Goal: Task Accomplishment & Management: Use online tool/utility

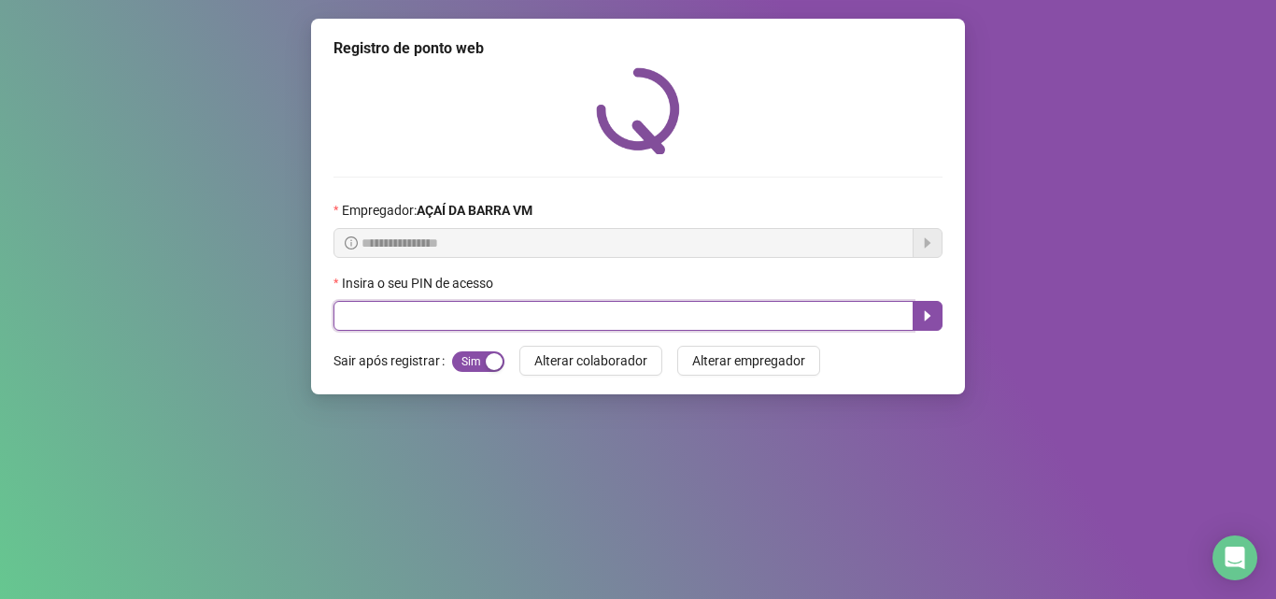
click at [624, 317] on input "text" at bounding box center [623, 316] width 580 height 30
type input "*****"
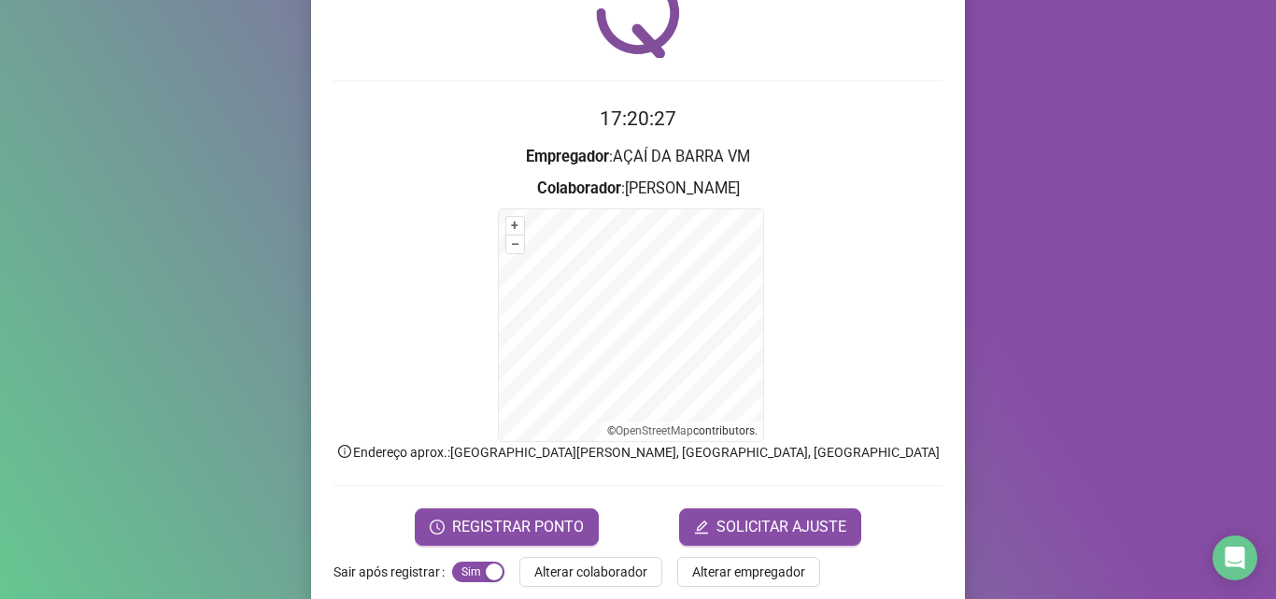
scroll to position [125, 0]
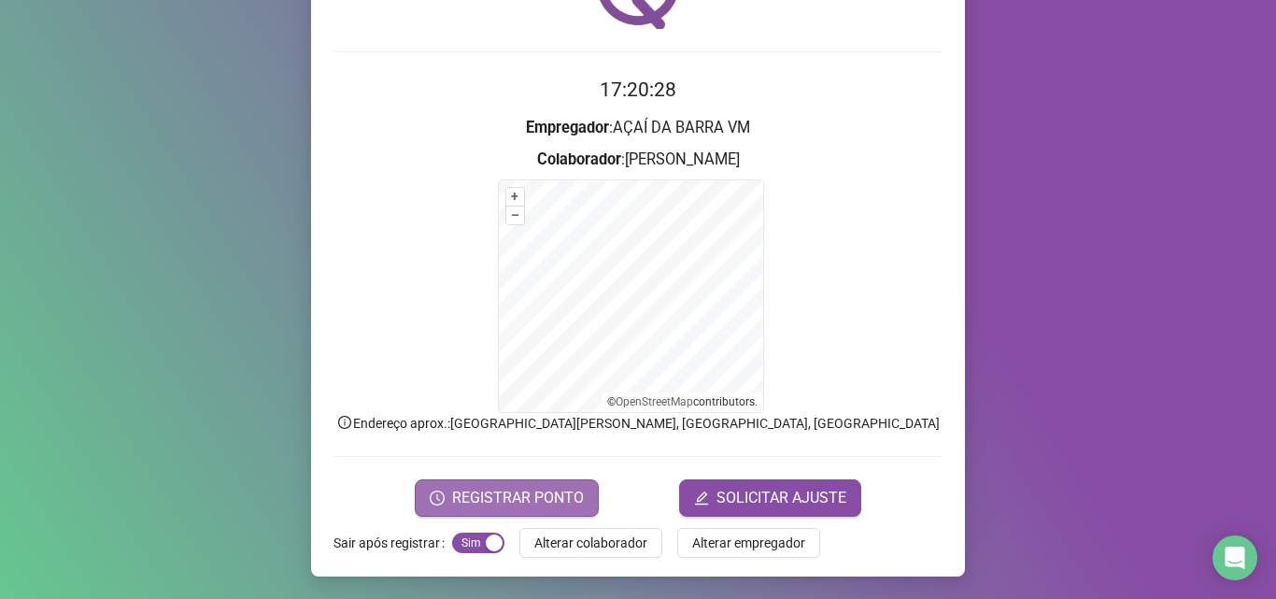
click at [584, 502] on button "REGISTRAR PONTO" at bounding box center [507, 497] width 184 height 37
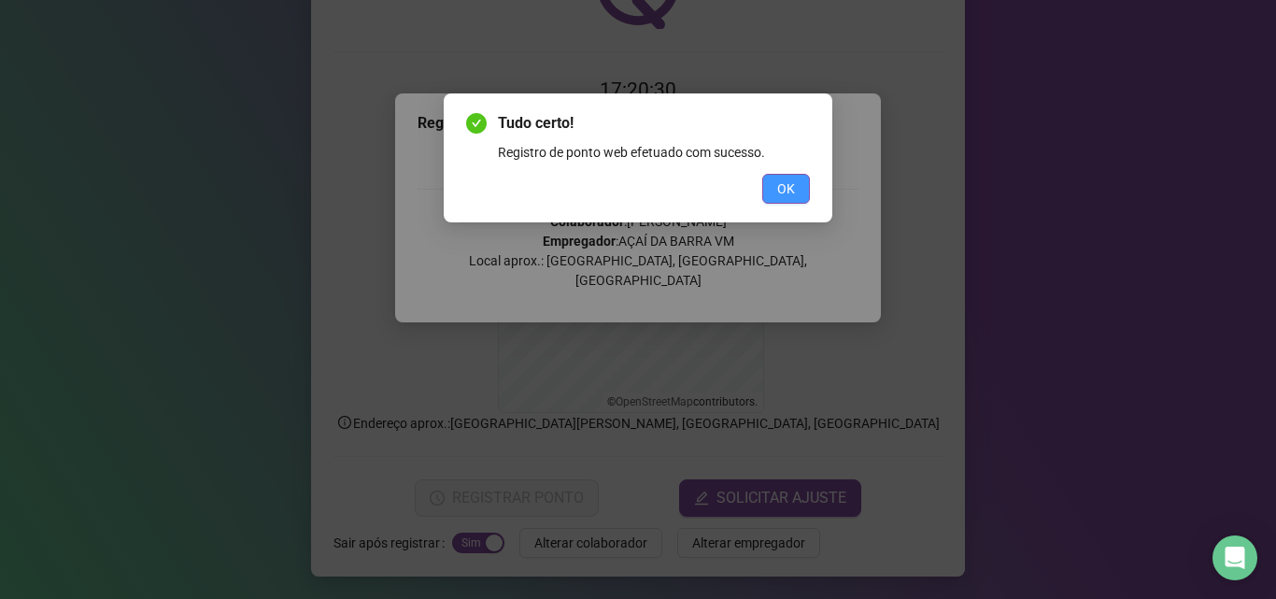
click at [777, 189] on span "OK" at bounding box center [786, 188] width 18 height 21
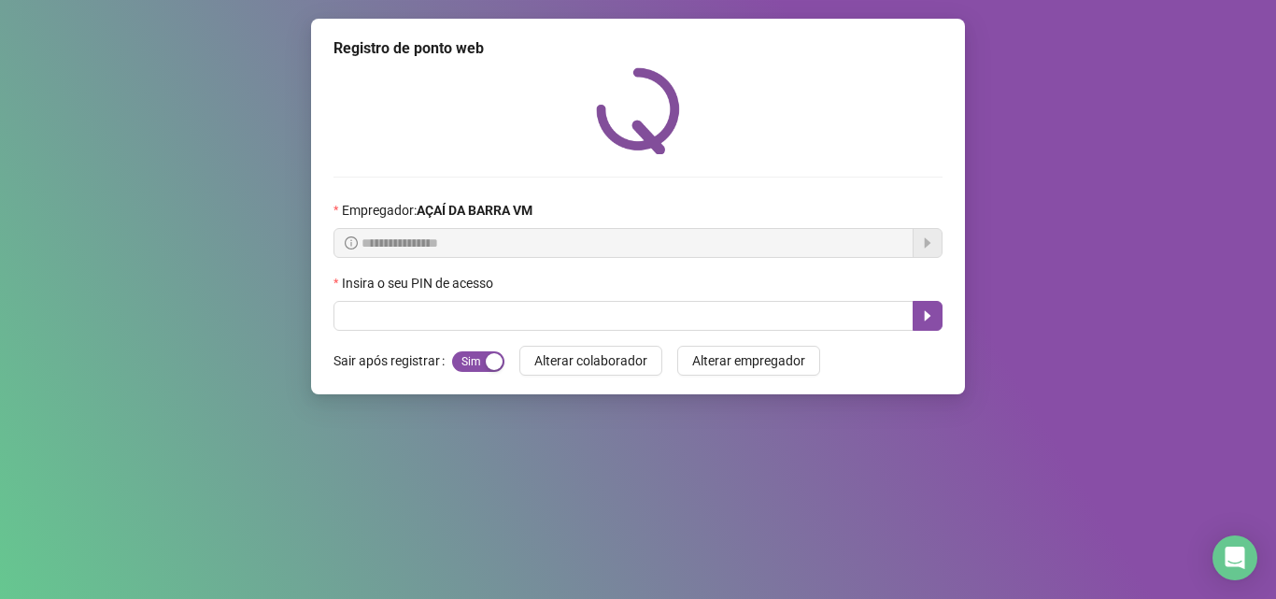
scroll to position [0, 0]
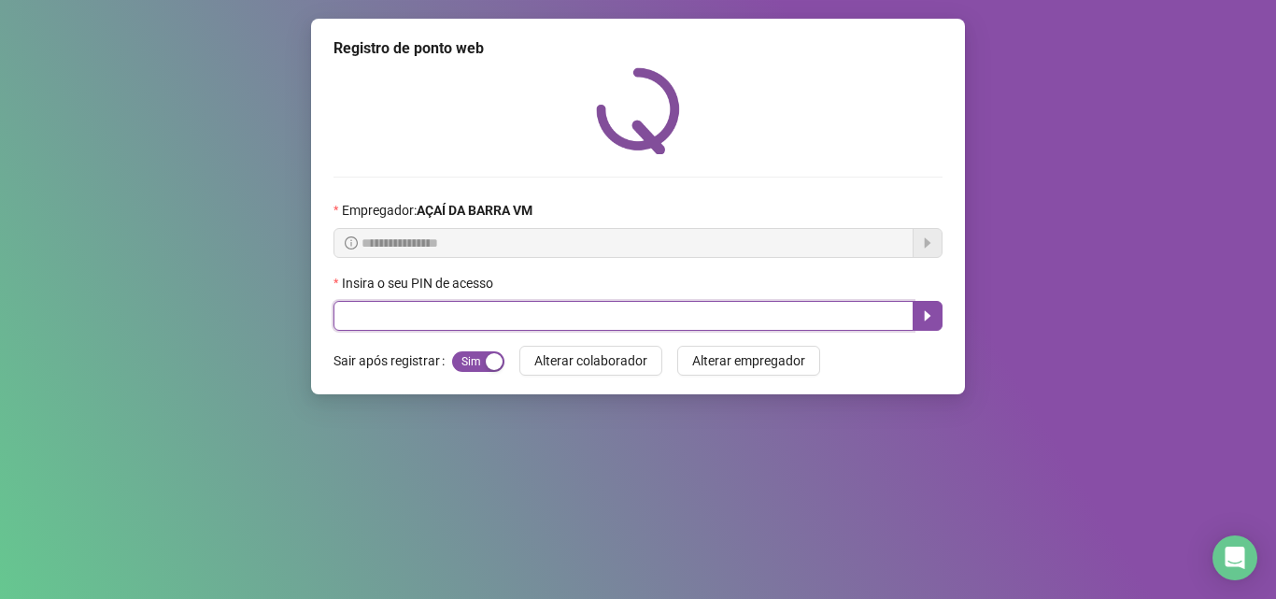
click at [476, 318] on input "text" at bounding box center [623, 316] width 580 height 30
type input "*****"
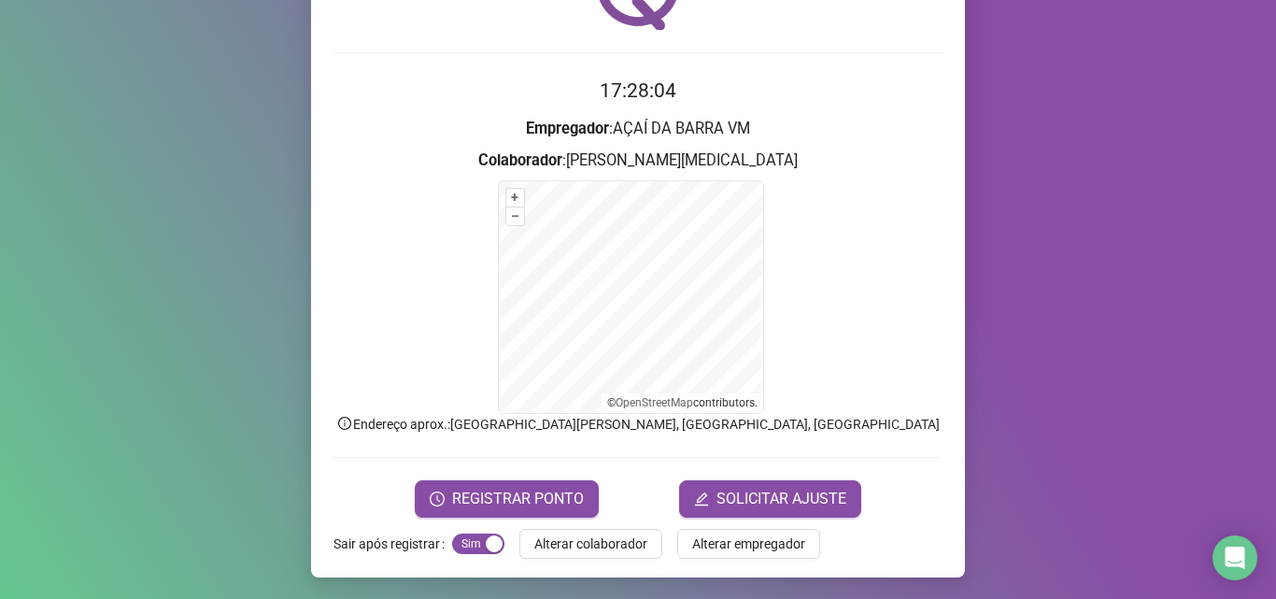
scroll to position [125, 0]
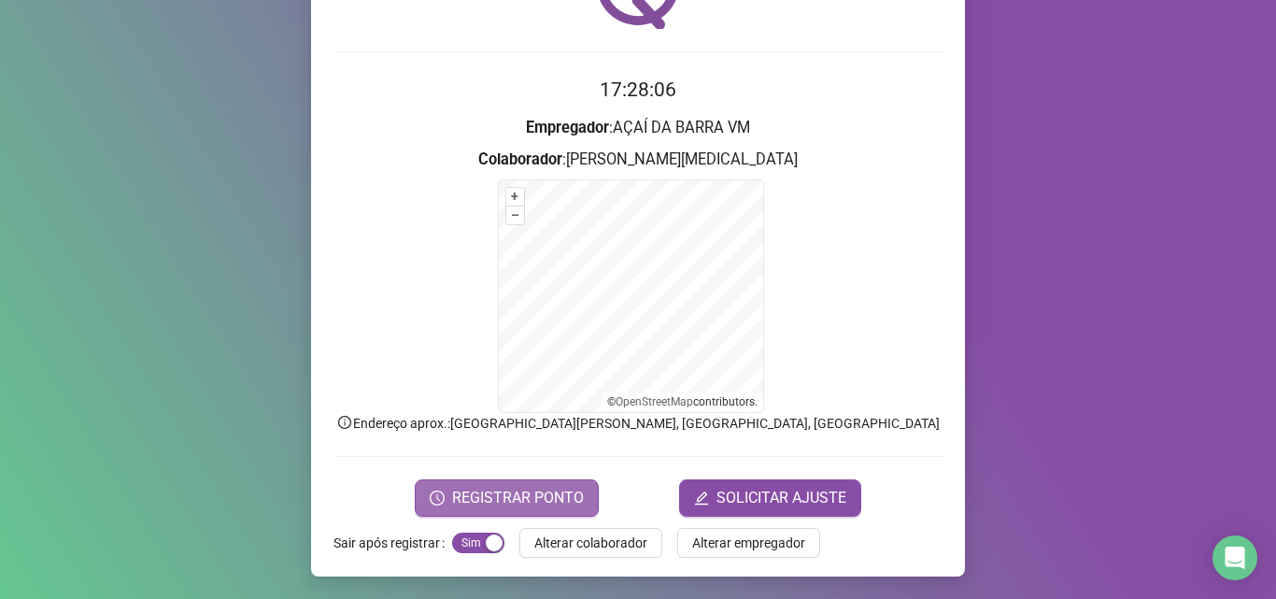
click at [554, 493] on span "REGISTRAR PONTO" at bounding box center [518, 498] width 132 height 22
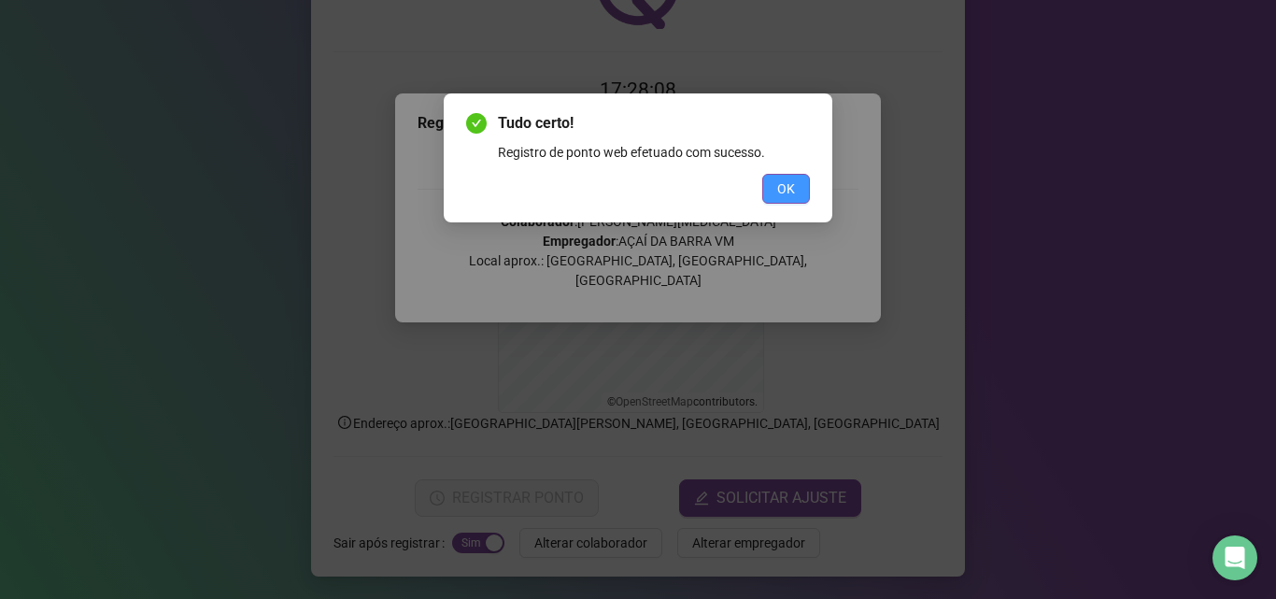
click at [800, 183] on button "OK" at bounding box center [786, 189] width 48 height 30
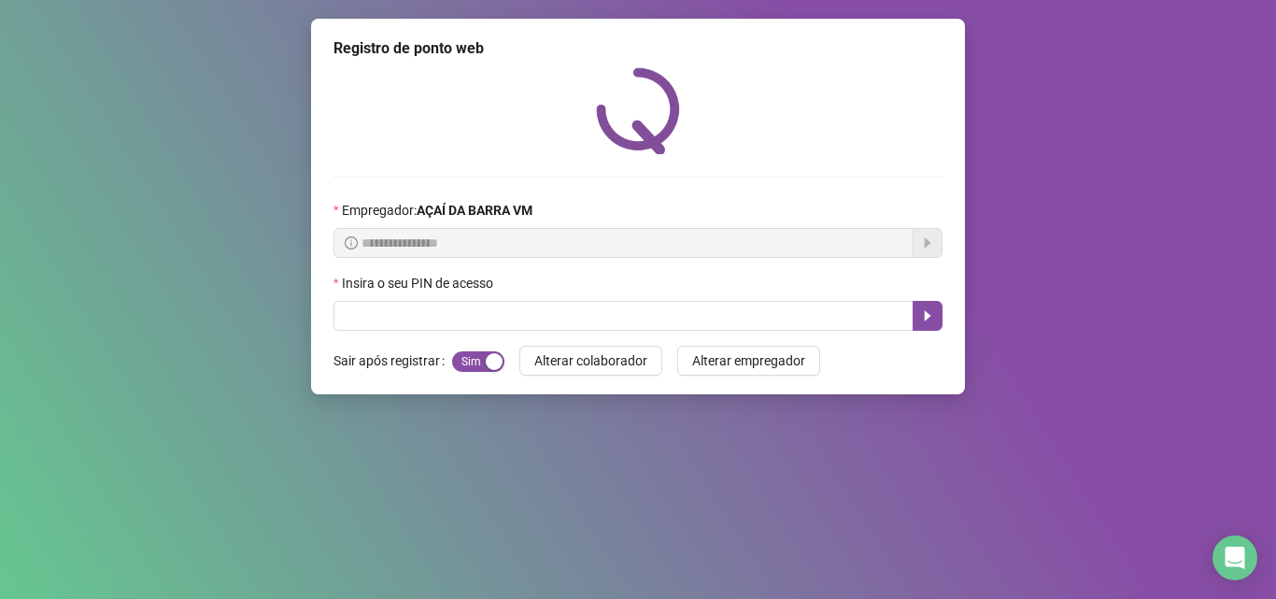
scroll to position [0, 0]
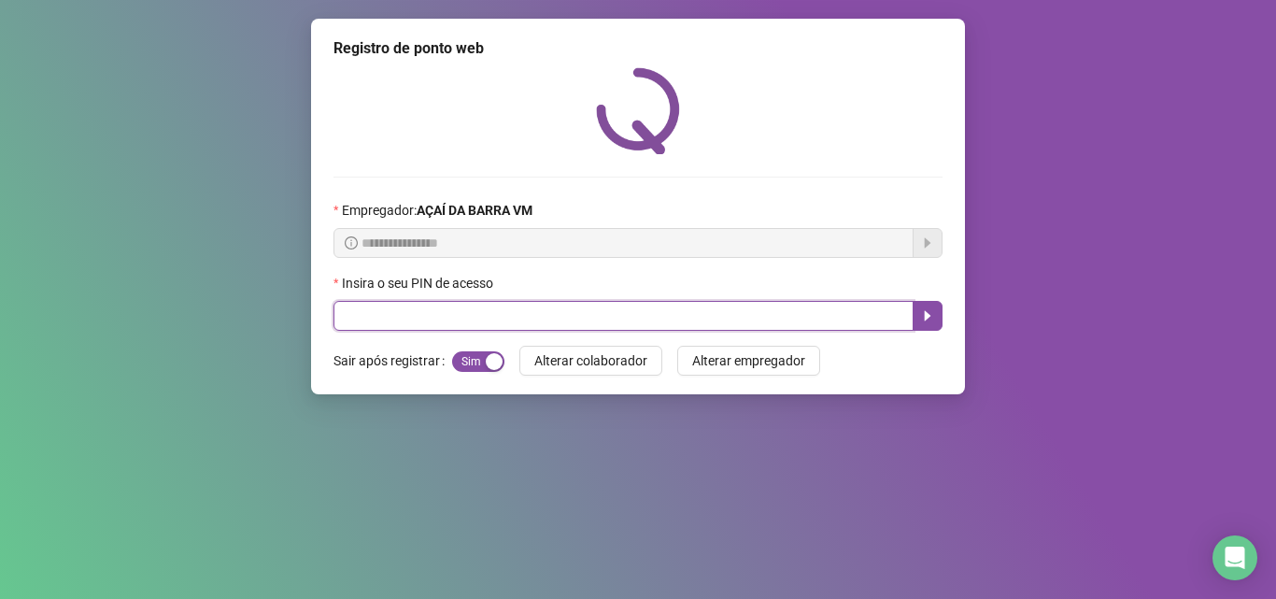
click at [714, 314] on input "text" at bounding box center [623, 316] width 580 height 30
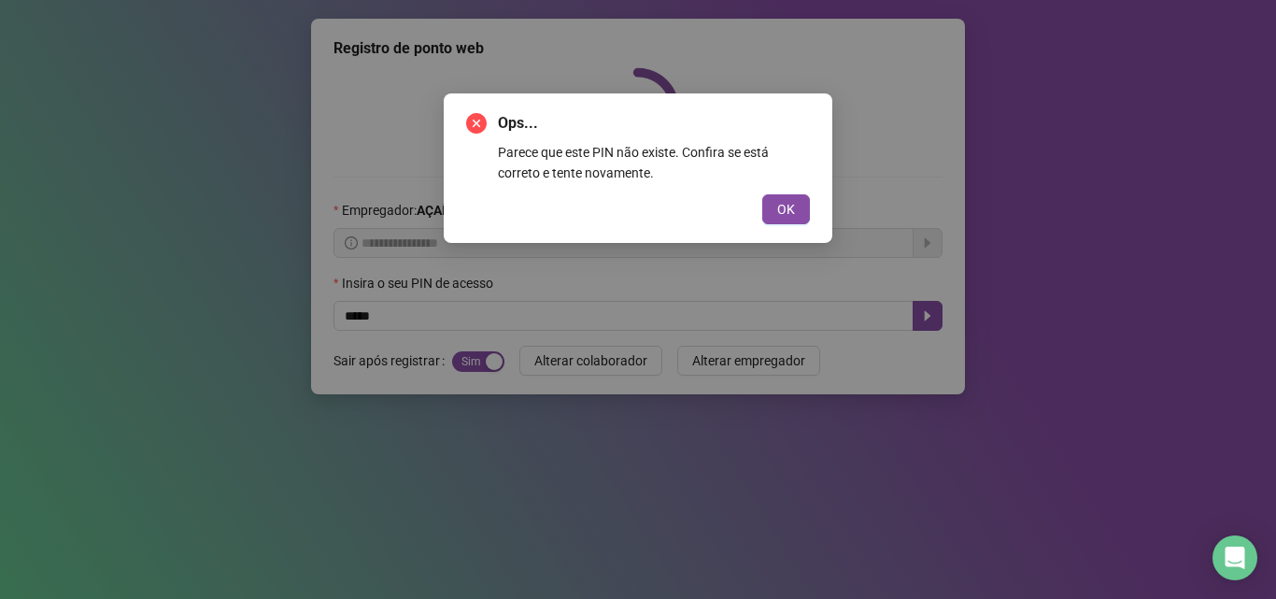
click at [772, 208] on button "OK" at bounding box center [786, 209] width 48 height 30
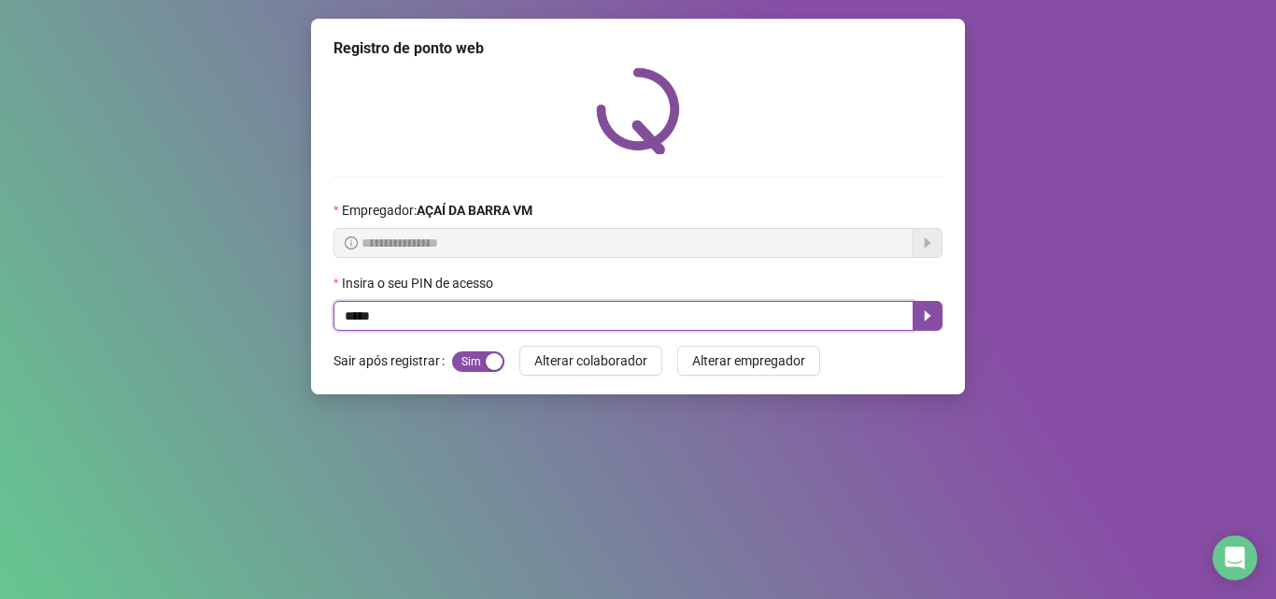
click at [488, 330] on input "*****" at bounding box center [623, 316] width 580 height 30
type input "*"
type input "*****"
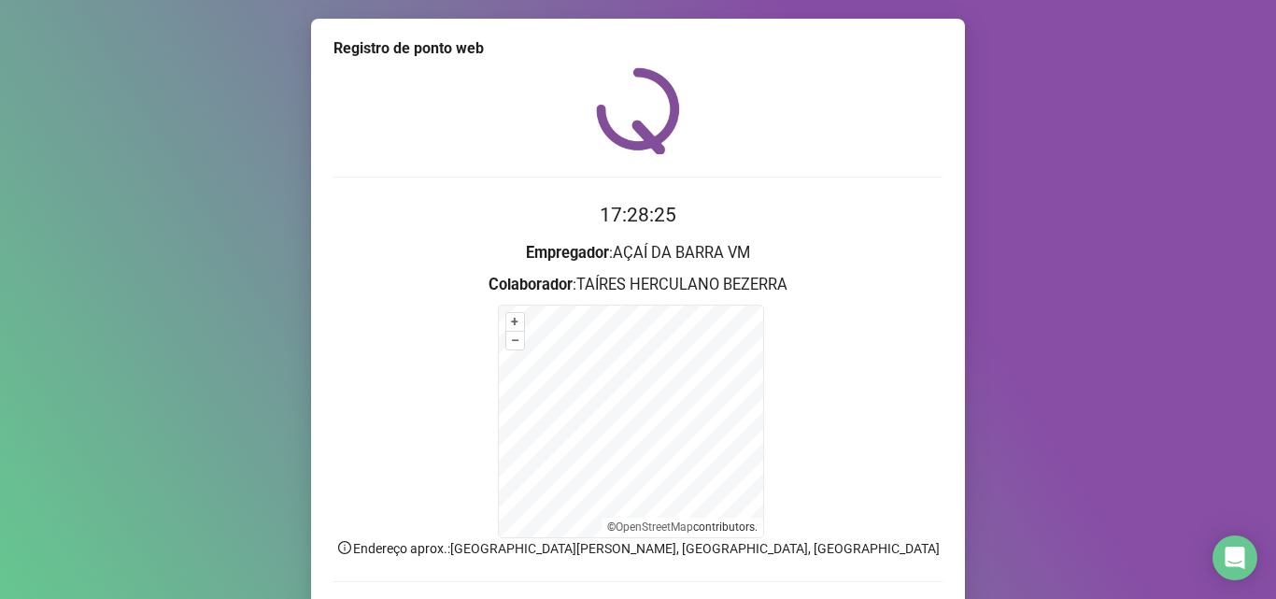
scroll to position [125, 0]
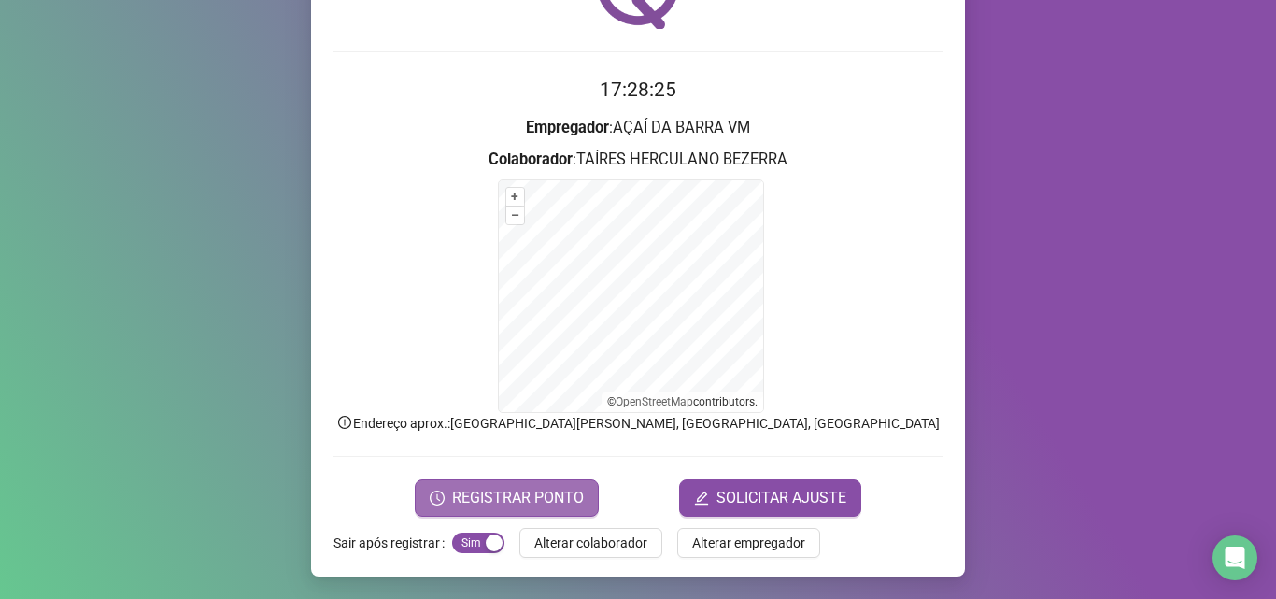
click at [564, 488] on span "REGISTRAR PONTO" at bounding box center [518, 498] width 132 height 22
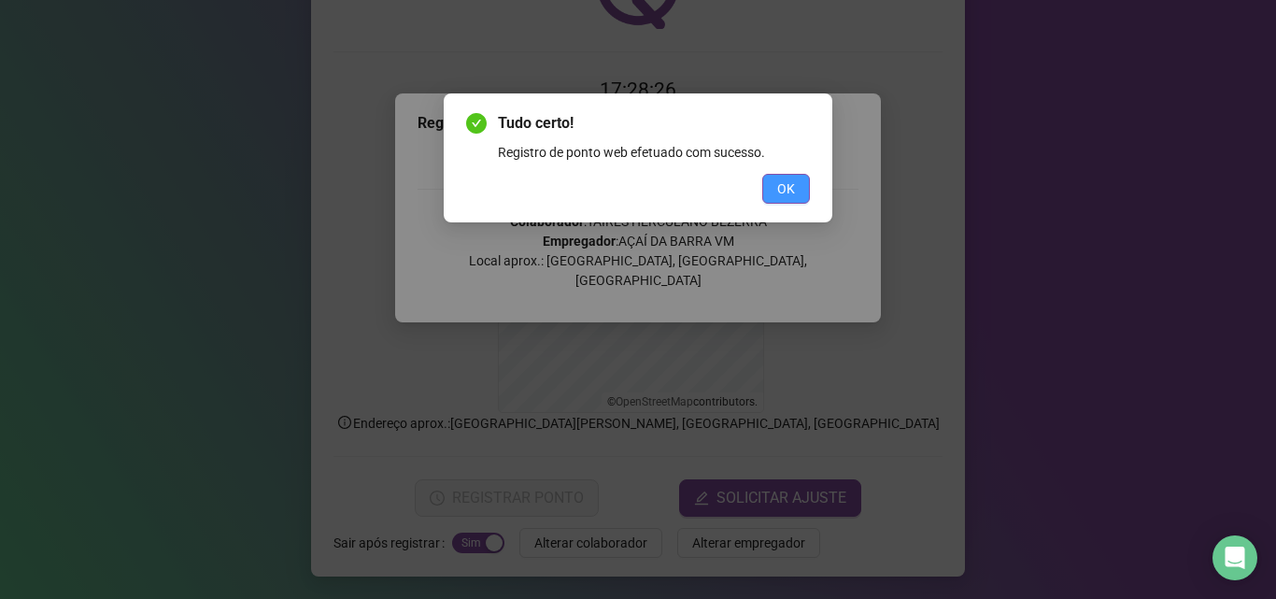
click at [787, 194] on span "OK" at bounding box center [786, 188] width 18 height 21
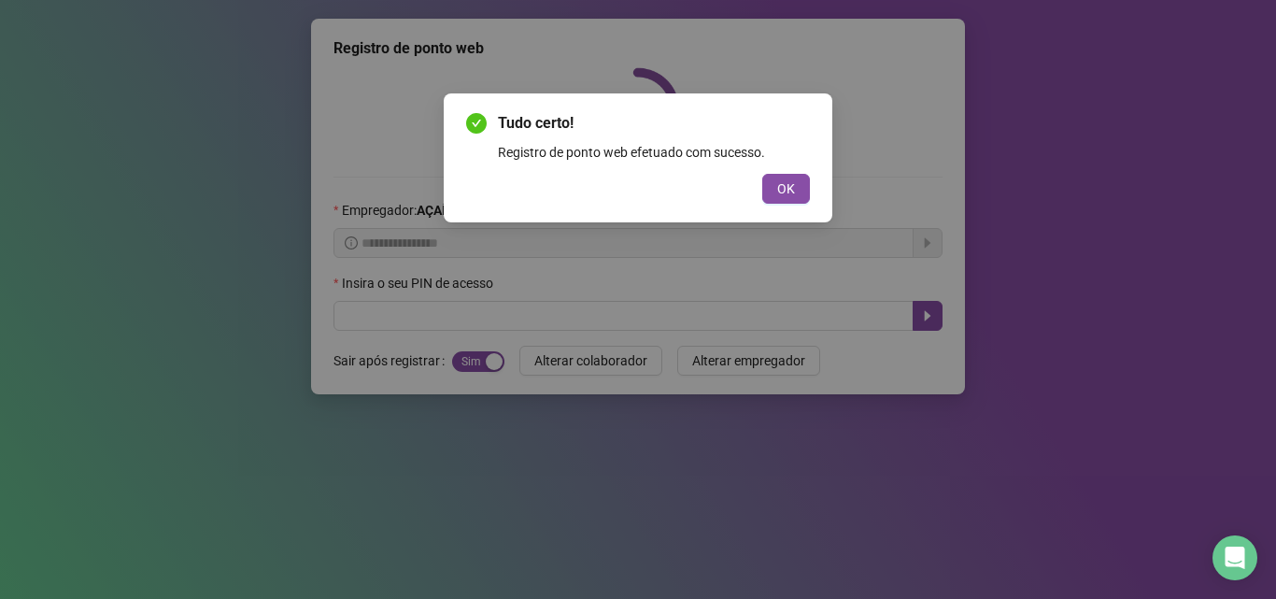
scroll to position [0, 0]
